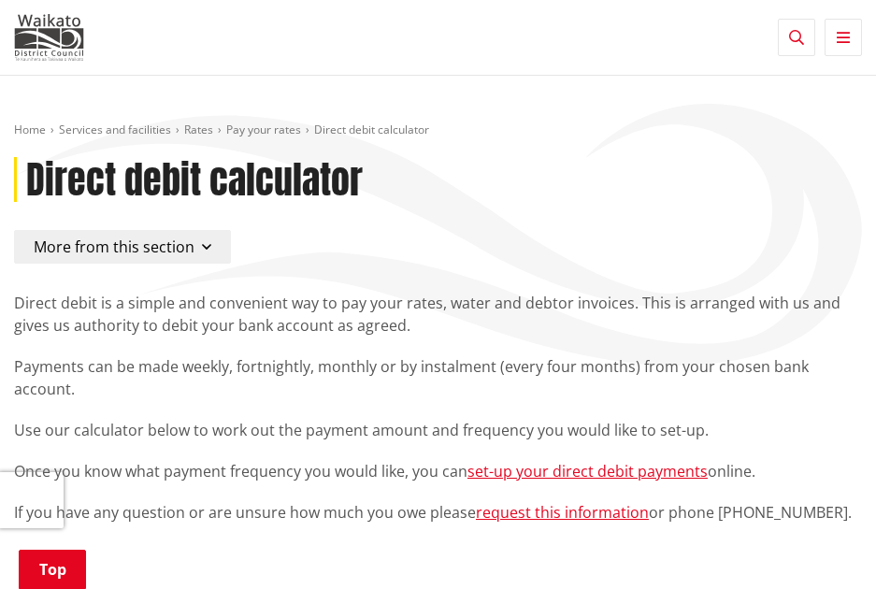
scroll to position [280, 0]
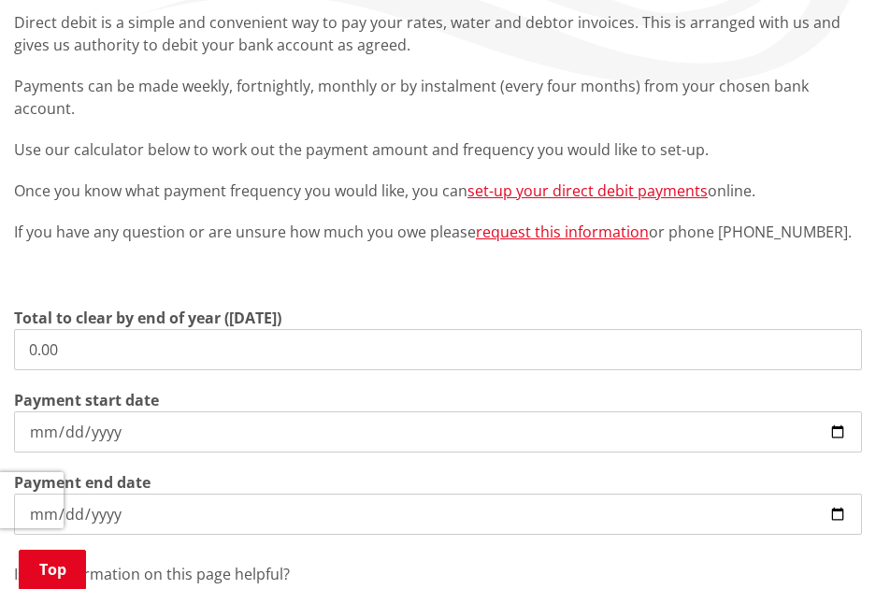
drag, startPoint x: 119, startPoint y: 330, endPoint x: -79, endPoint y: 319, distance: 198.5
type input "5,358.28"
click at [142, 420] on input "[DATE]" at bounding box center [438, 431] width 848 height 41
click at [845, 411] on input "[DATE]" at bounding box center [438, 431] width 848 height 41
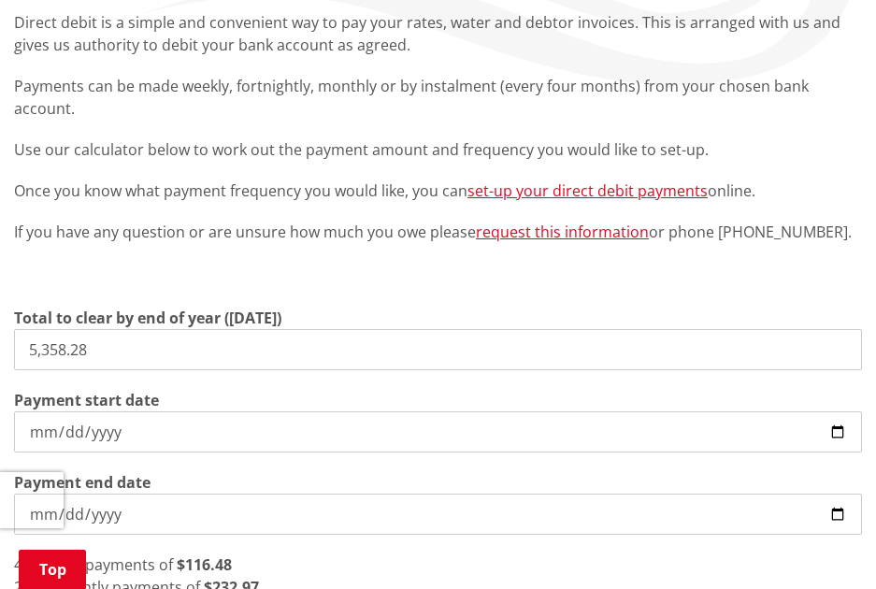
type input "[DATE]"
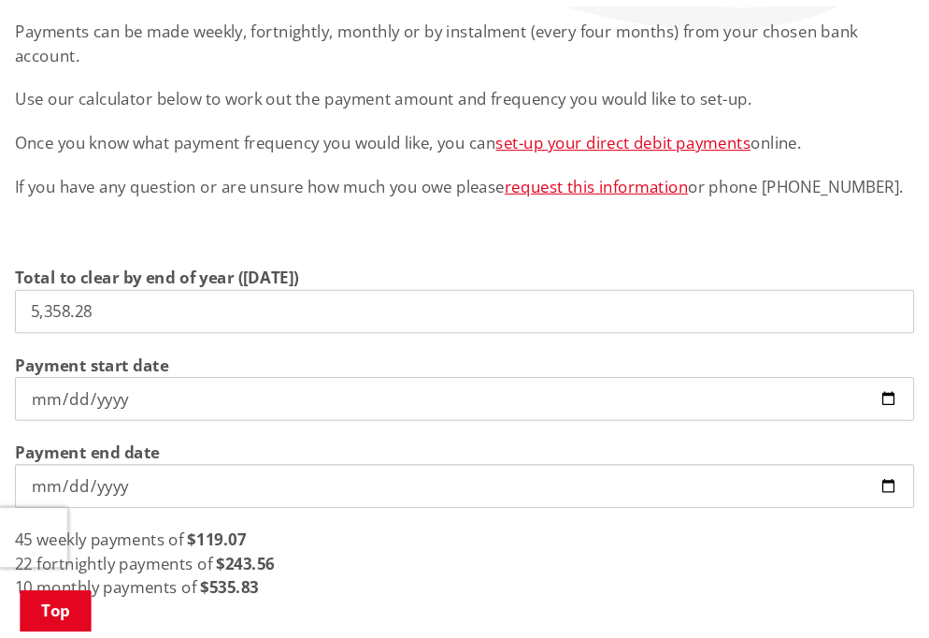
scroll to position [374, 0]
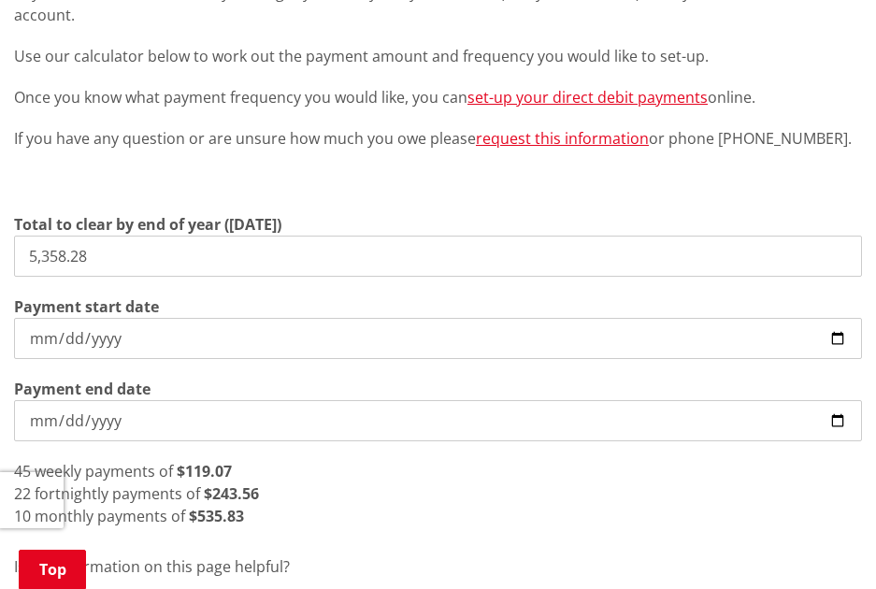
click at [163, 318] on input "[DATE]" at bounding box center [438, 338] width 848 height 41
click at [503, 515] on div "Direct debit is a simple and convenient way to pay your rates, water and debtor…" at bounding box center [438, 292] width 876 height 748
click at [147, 409] on input "[DATE]" at bounding box center [438, 420] width 848 height 41
click at [394, 507] on div "Direct debit is a simple and convenient way to pay your rates, water and debtor…" at bounding box center [438, 292] width 876 height 748
click at [427, 505] on div "10 monthly payments of $535.83" at bounding box center [438, 516] width 848 height 22
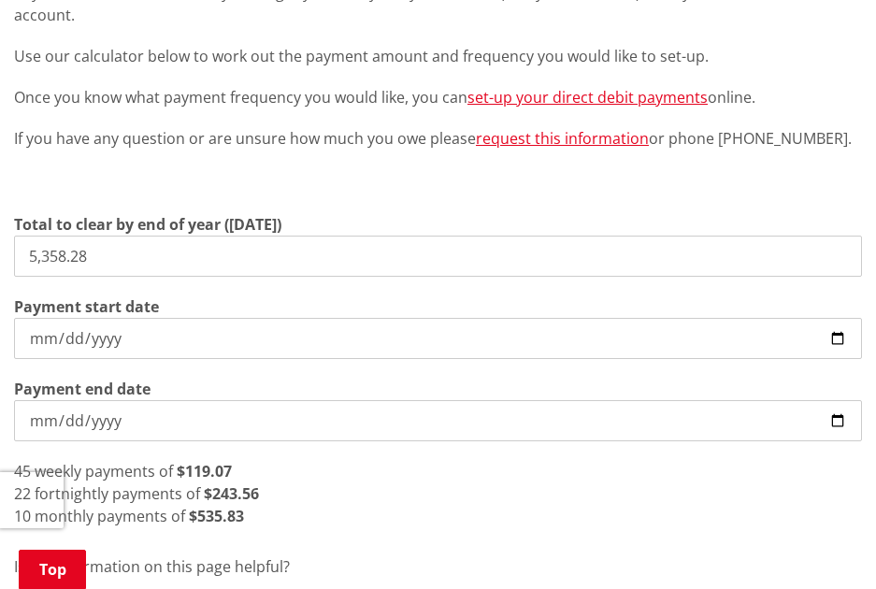
click at [364, 505] on div "10 monthly payments of $535.83" at bounding box center [438, 516] width 848 height 22
drag, startPoint x: 139, startPoint y: 231, endPoint x: -355, endPoint y: 251, distance: 494.9
type input "4,558.28"
click at [195, 318] on input "[DATE]" at bounding box center [438, 338] width 848 height 41
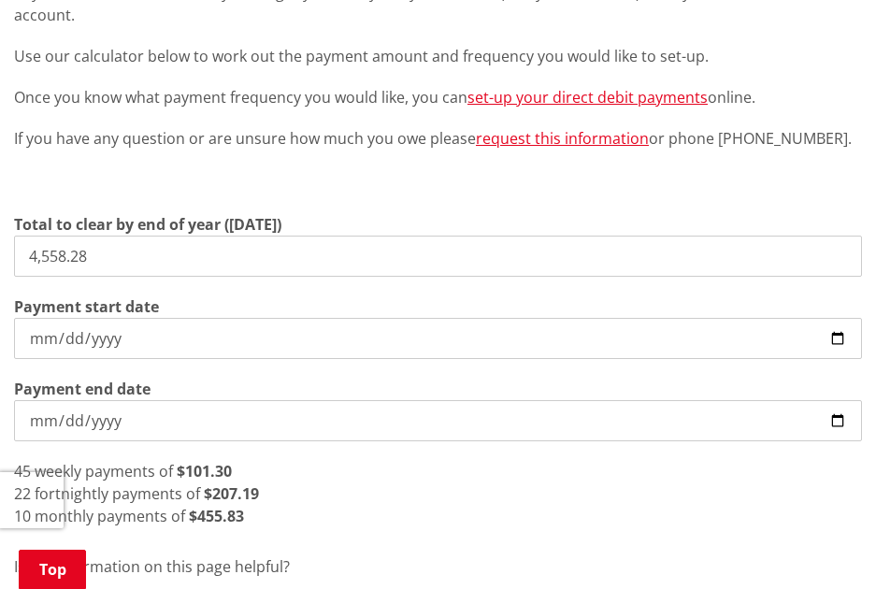
click at [200, 318] on input "[DATE]" at bounding box center [438, 338] width 848 height 41
click at [309, 460] on div "45 weekly payments of $101.30" at bounding box center [438, 471] width 848 height 22
click at [321, 482] on div "22 fortnightly payments of $207.19" at bounding box center [438, 493] width 848 height 22
drag, startPoint x: 330, startPoint y: 512, endPoint x: 342, endPoint y: 510, distance: 12.3
click at [337, 512] on div "Direct debit is a simple and convenient way to pay your rates, water and debtor…" at bounding box center [438, 292] width 876 height 748
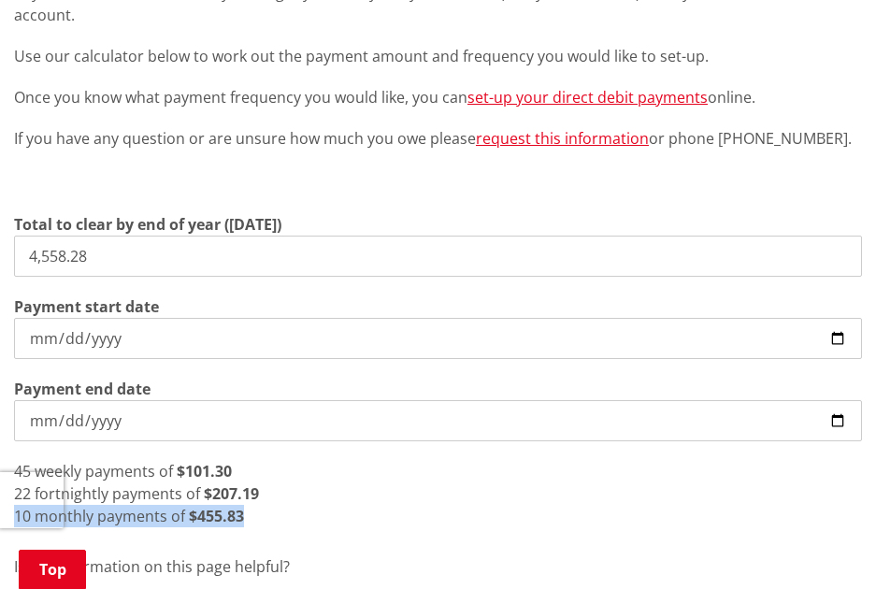
click at [413, 481] on div "45 weekly payments of $101.30 22 fortnightly payments of $207.19 10 monthly pay…" at bounding box center [438, 493] width 848 height 67
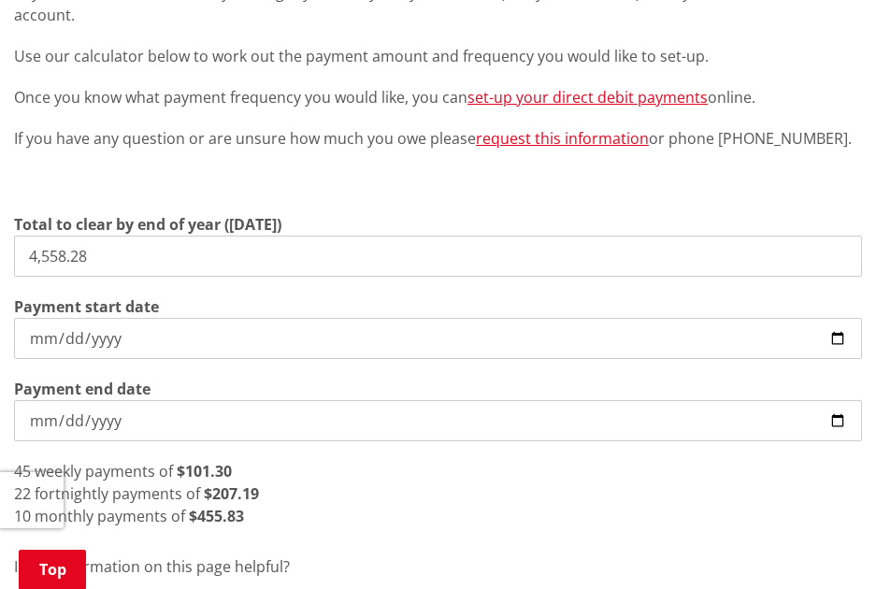
click at [268, 460] on div "45 weekly payments of $101.30" at bounding box center [438, 471] width 848 height 22
click at [266, 482] on div "22 fortnightly payments of $207.19" at bounding box center [438, 493] width 848 height 22
click at [628, 460] on div "45 weekly payments of $101.30" at bounding box center [438, 471] width 848 height 22
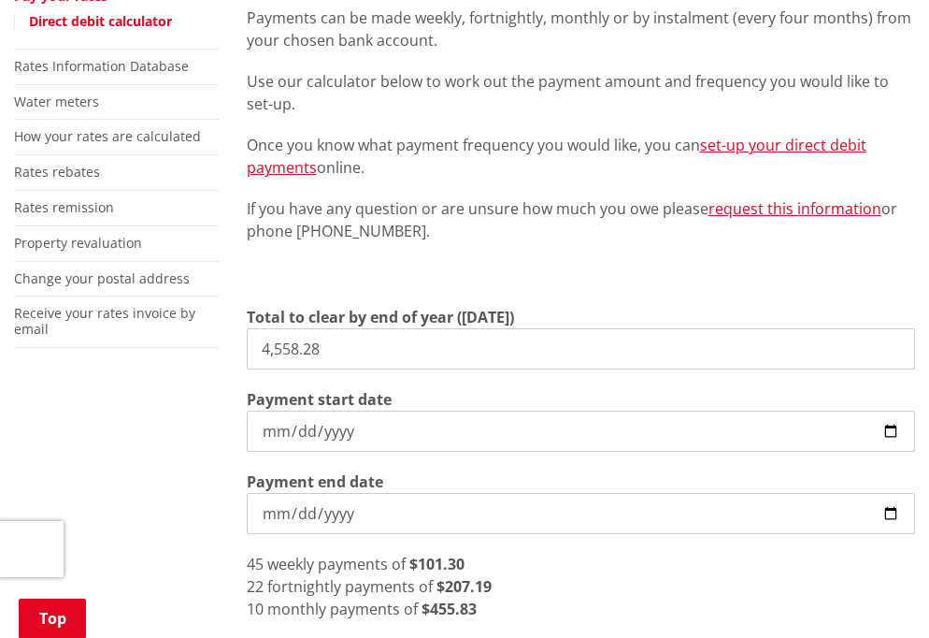
scroll to position [467, 0]
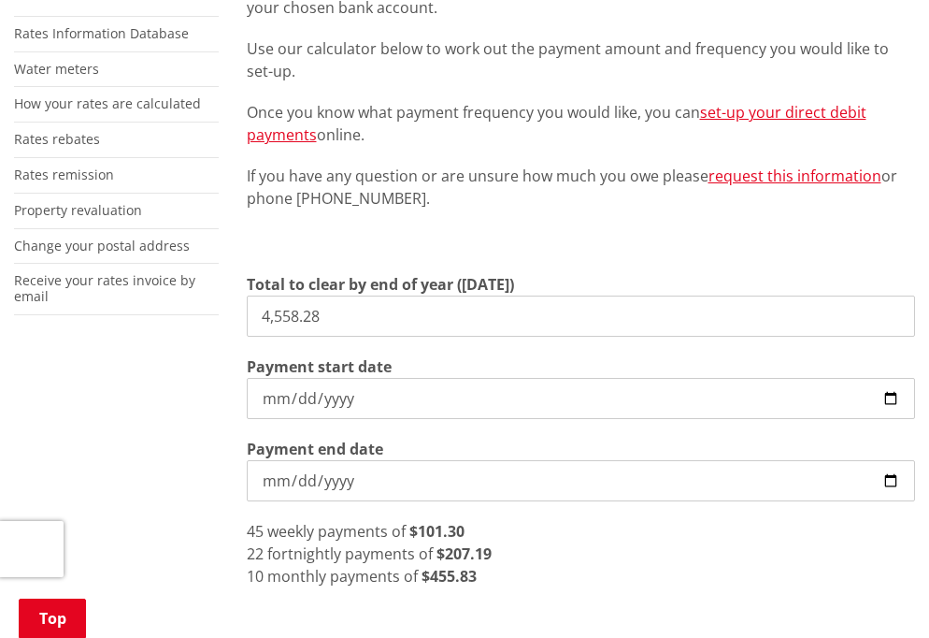
click at [552, 251] on p at bounding box center [581, 241] width 669 height 26
click at [568, 208] on p "If you have any question or are unsure how much you owe please request this inf…" at bounding box center [581, 187] width 669 height 45
